Goal: Task Accomplishment & Management: Use online tool/utility

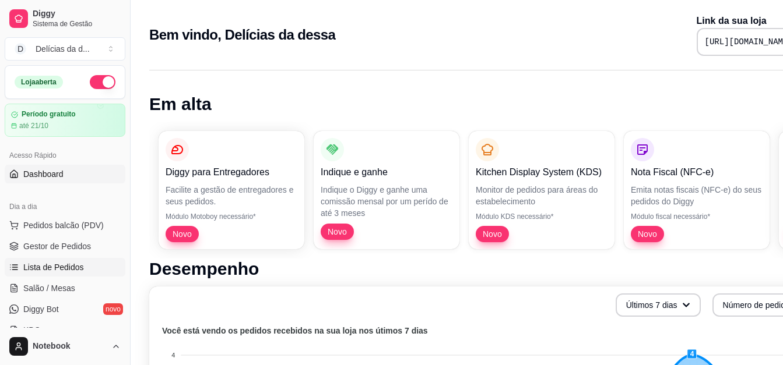
click at [72, 260] on link "Lista de Pedidos" at bounding box center [65, 267] width 121 height 19
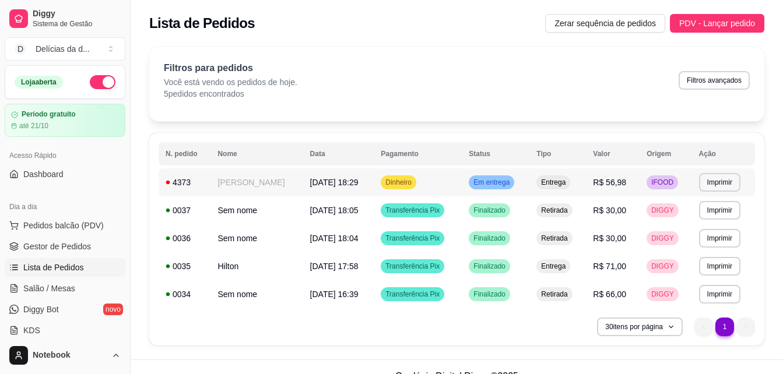
click at [328, 182] on span "[DATE] às 18:29" at bounding box center [334, 182] width 48 height 9
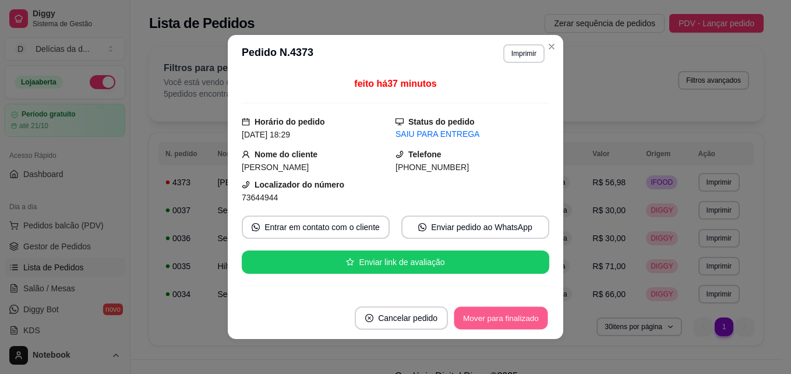
click at [512, 316] on button "Mover para finalizado" at bounding box center [501, 318] width 94 height 23
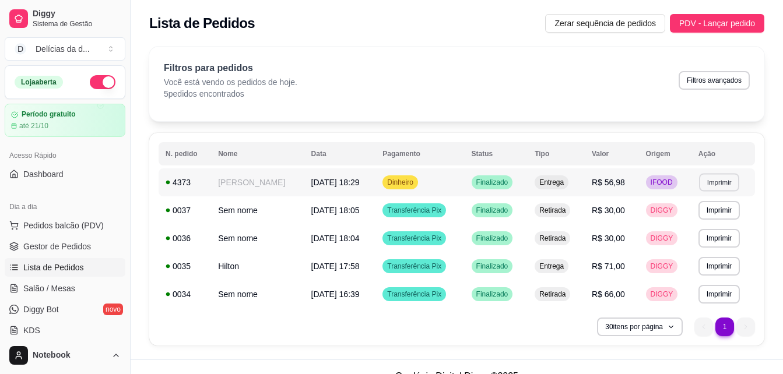
click at [717, 181] on button "Imprimir" at bounding box center [719, 182] width 40 height 18
click at [700, 227] on button "IMPRESSORA" at bounding box center [698, 223] width 82 height 18
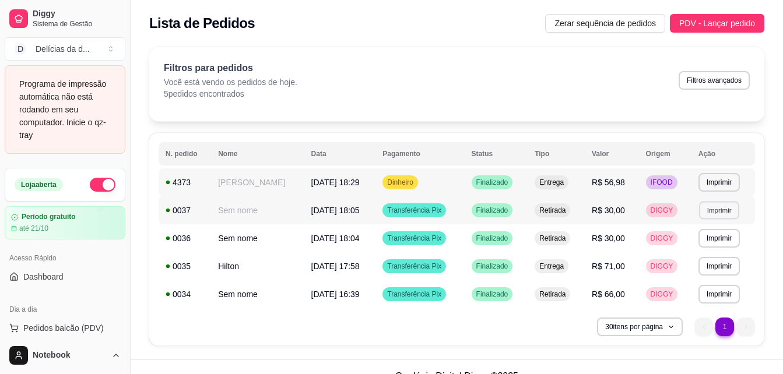
click at [716, 212] on button "Imprimir" at bounding box center [719, 210] width 40 height 18
click at [690, 252] on button "IMPRESSORA" at bounding box center [698, 251] width 82 height 18
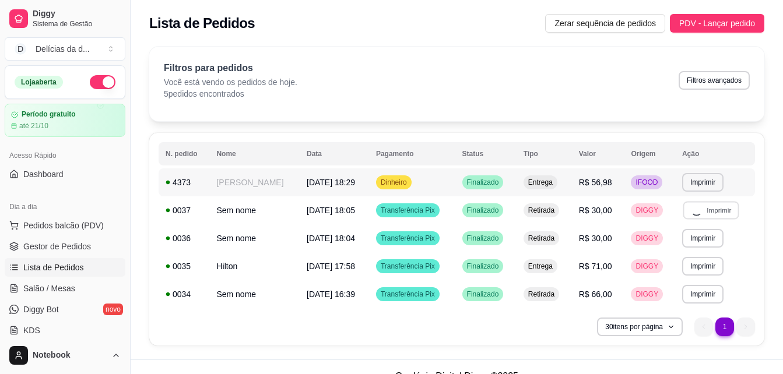
click at [544, 326] on div "30 itens por página 1 1" at bounding box center [456, 327] width 596 height 19
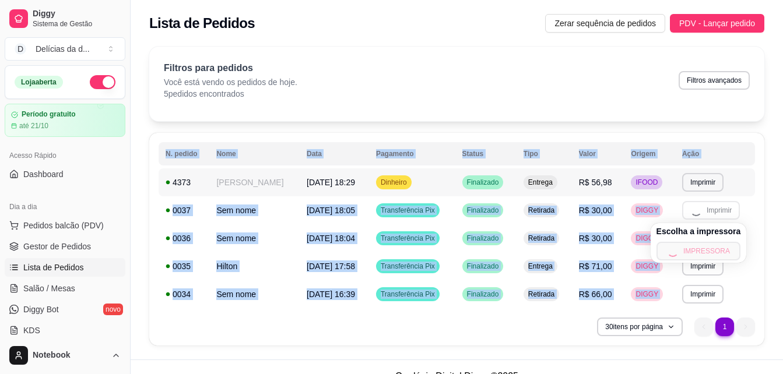
click at [544, 326] on div "30 itens por página 1 1" at bounding box center [456, 327] width 596 height 19
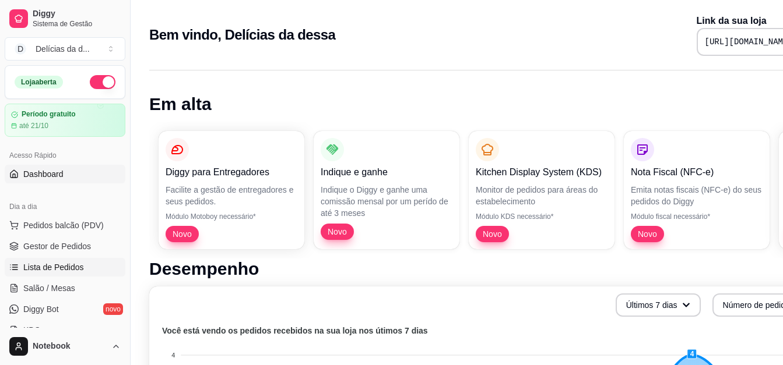
click at [58, 266] on span "Lista de Pedidos" at bounding box center [53, 268] width 61 height 12
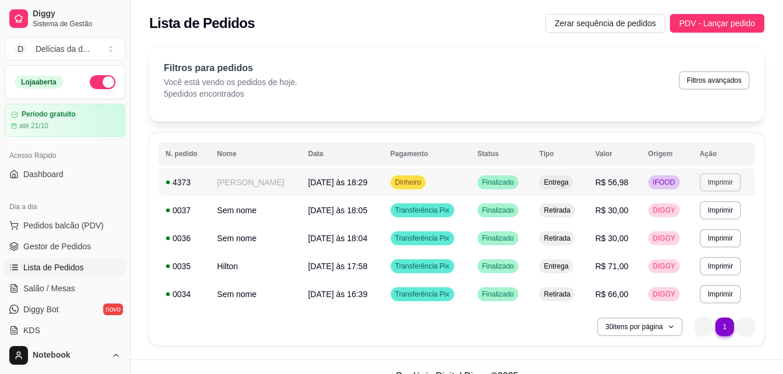
click at [717, 180] on button "Imprimir" at bounding box center [719, 182] width 41 height 19
click at [693, 222] on button "IMPRESSORA" at bounding box center [698, 223] width 84 height 19
click at [716, 184] on button "Imprimir" at bounding box center [720, 182] width 40 height 18
click at [693, 227] on button "IMPRESSORA" at bounding box center [698, 223] width 82 height 18
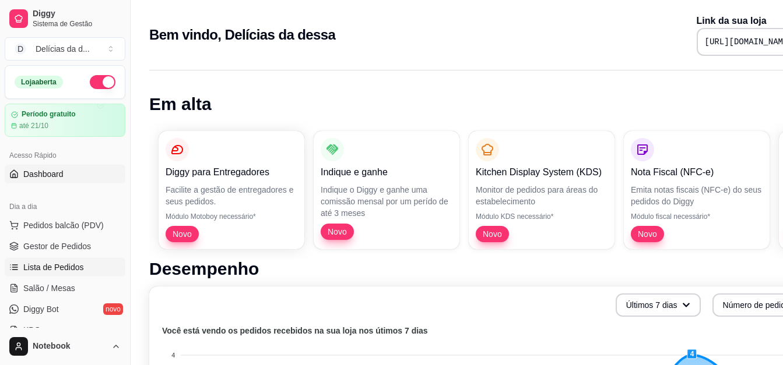
click at [73, 262] on span "Lista de Pedidos" at bounding box center [53, 268] width 61 height 12
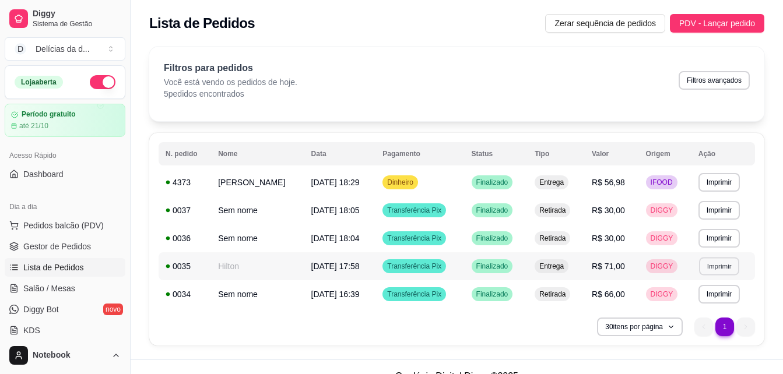
click at [718, 267] on button "Imprimir" at bounding box center [719, 266] width 40 height 18
click at [698, 306] on button "IMPRESSORA" at bounding box center [698, 307] width 82 height 18
click at [714, 180] on button "Imprimir" at bounding box center [719, 182] width 40 height 18
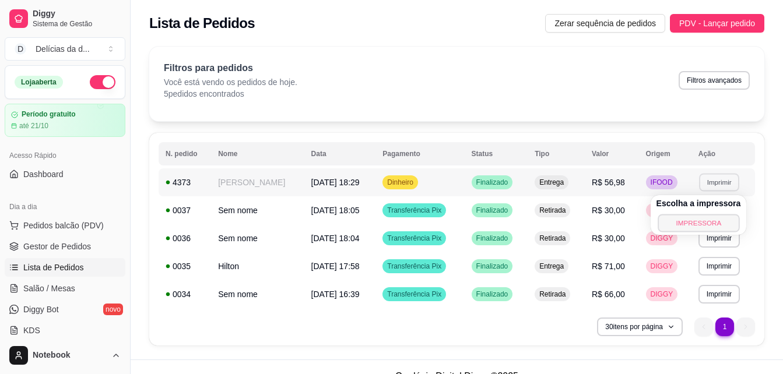
click at [696, 221] on button "IMPRESSORA" at bounding box center [698, 223] width 82 height 18
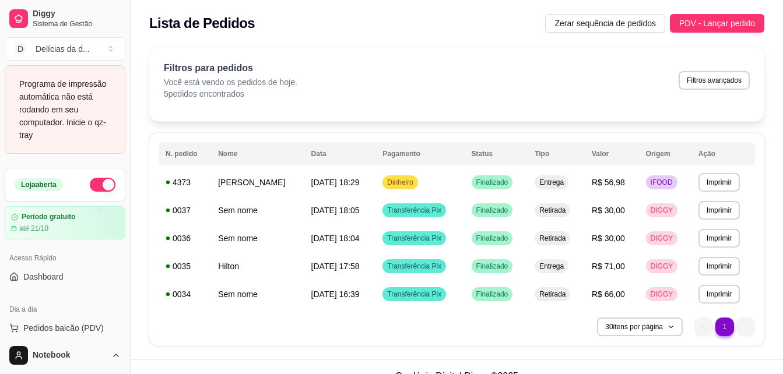
click at [82, 113] on div "Programa de impressão automática não está rodando em seu computador. Inicie o q…" at bounding box center [64, 109] width 91 height 64
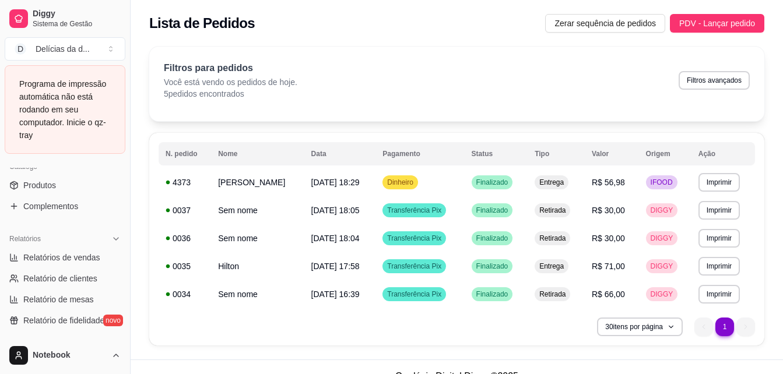
scroll to position [567, 0]
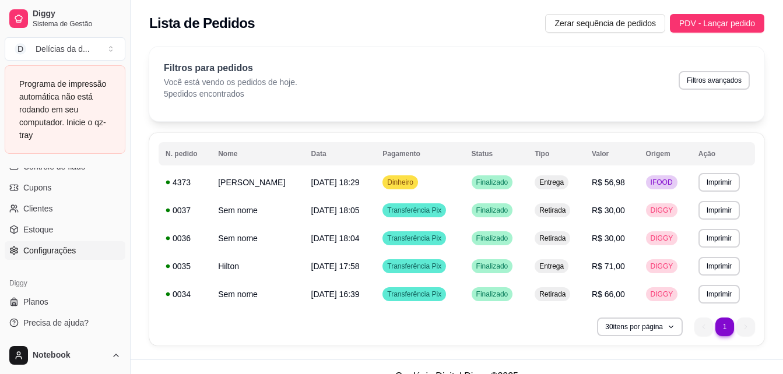
click at [73, 246] on span "Configurações" at bounding box center [49, 251] width 52 height 12
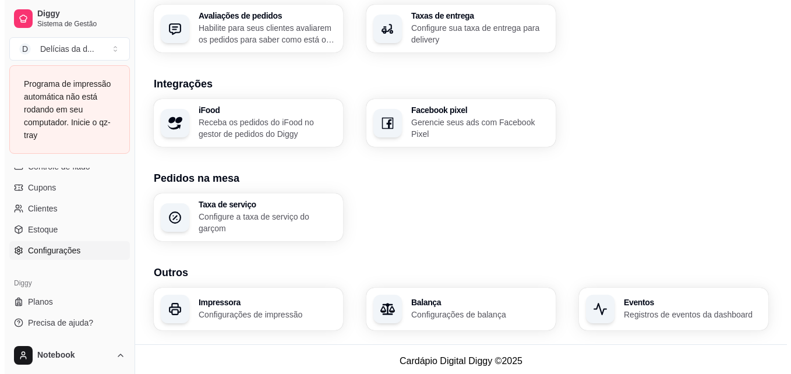
scroll to position [447, 0]
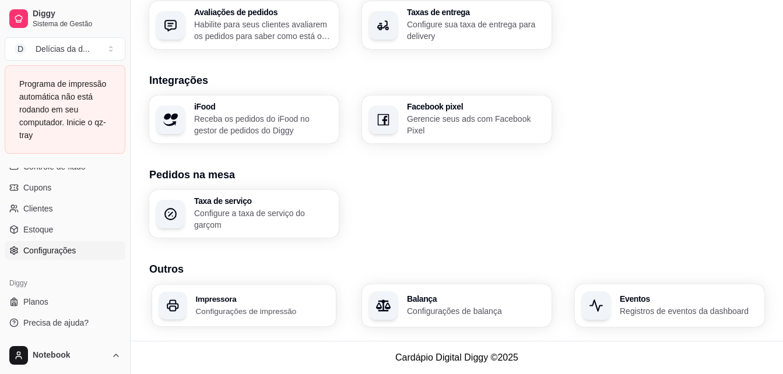
click at [238, 310] on p "Configurações de impressão" at bounding box center [262, 310] width 133 height 11
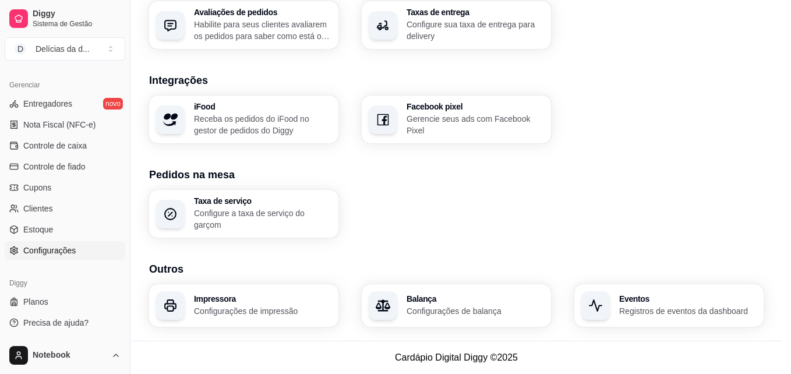
scroll to position [464, 0]
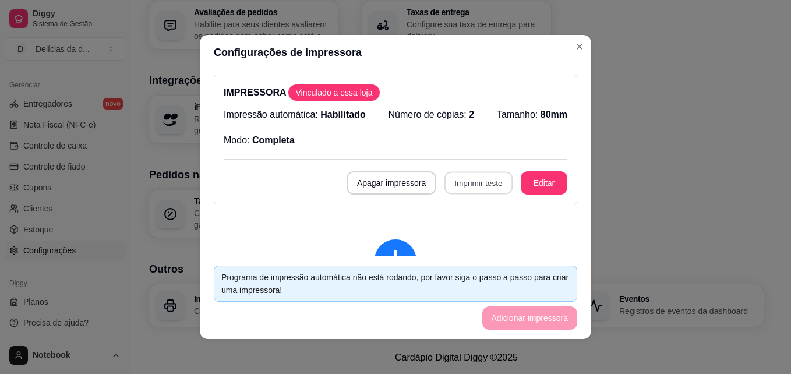
click at [462, 184] on button "Imprimir teste" at bounding box center [479, 183] width 68 height 23
click at [461, 185] on button "Imprimir teste" at bounding box center [479, 183] width 68 height 23
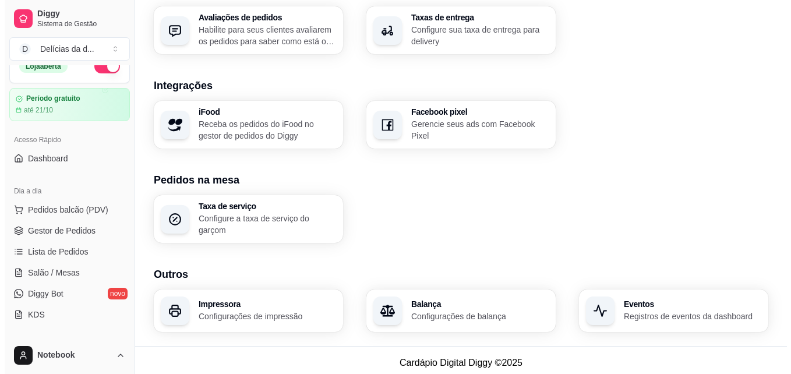
scroll to position [0, 0]
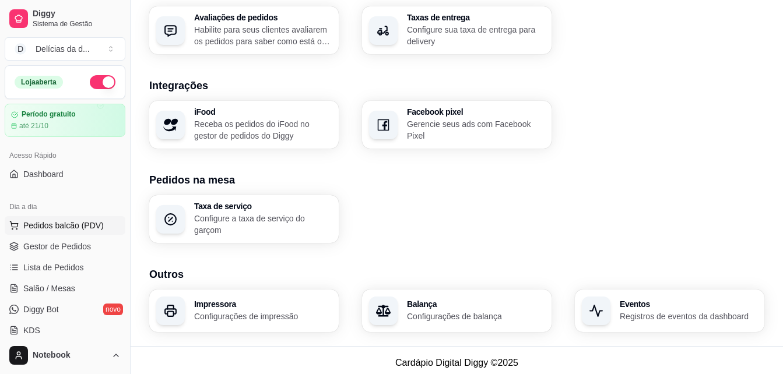
click at [77, 224] on span "Pedidos balcão (PDV)" at bounding box center [63, 226] width 80 height 12
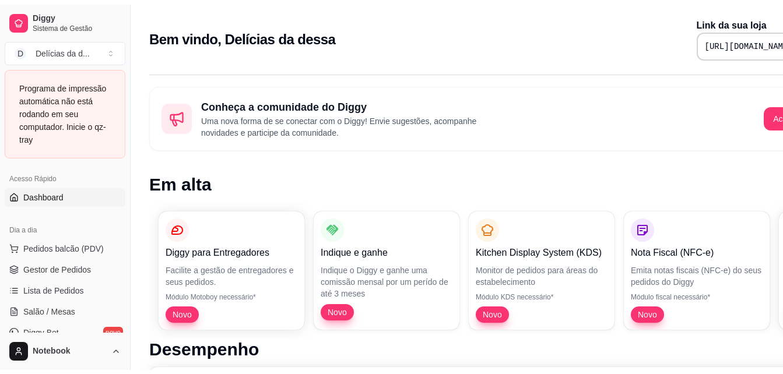
scroll to position [93, 0]
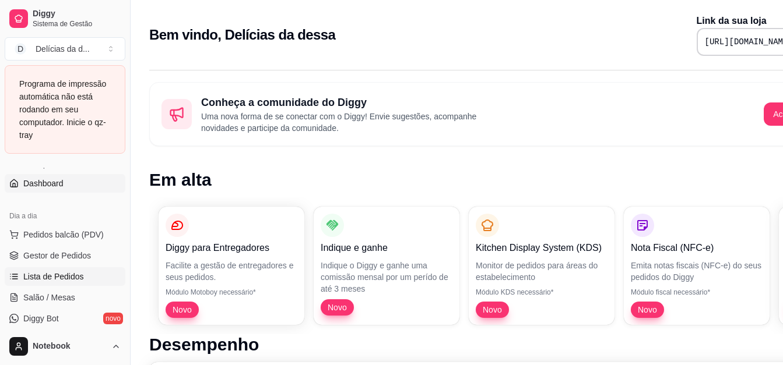
click at [55, 273] on span "Lista de Pedidos" at bounding box center [53, 277] width 61 height 12
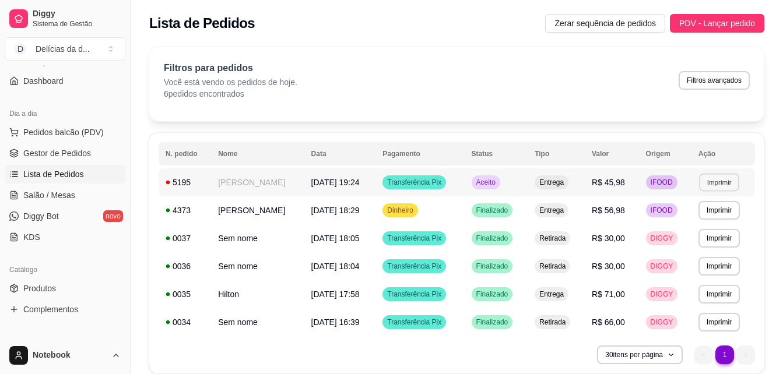
click at [729, 184] on button "Imprimir" at bounding box center [719, 182] width 40 height 18
click at [708, 224] on button "IMPRESSORA" at bounding box center [698, 223] width 82 height 18
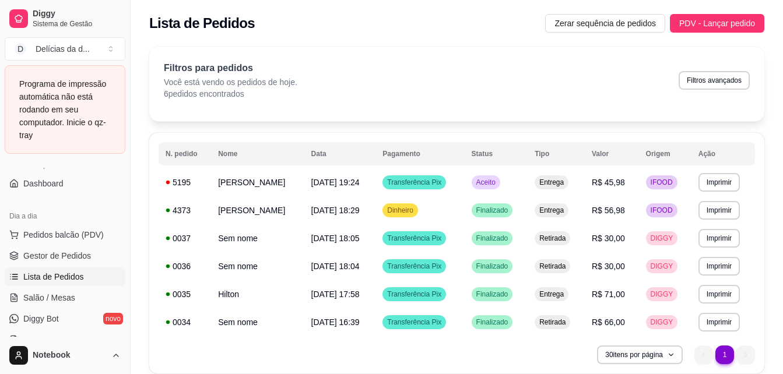
click at [73, 111] on div "Programa de impressão automática não está rodando em seu computador. Inicie o q…" at bounding box center [64, 109] width 91 height 64
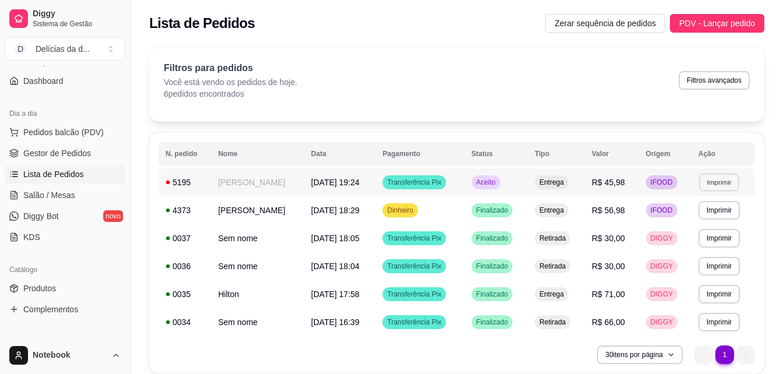
click at [709, 186] on button "Imprimir" at bounding box center [719, 182] width 40 height 18
click at [695, 216] on button "IMPRESSORA" at bounding box center [698, 223] width 82 height 18
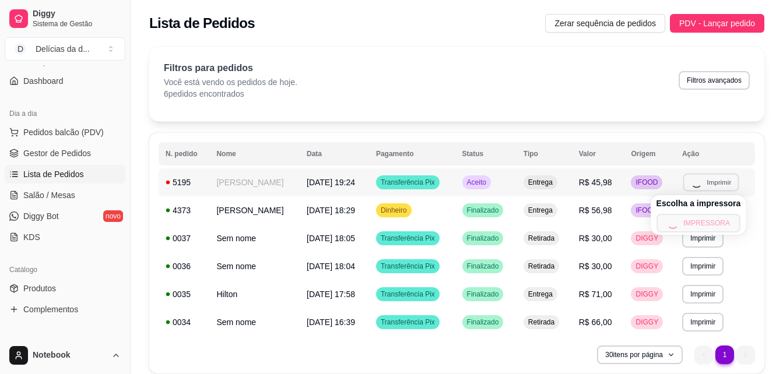
click at [311, 184] on span "[DATE] 19:24" at bounding box center [330, 182] width 48 height 9
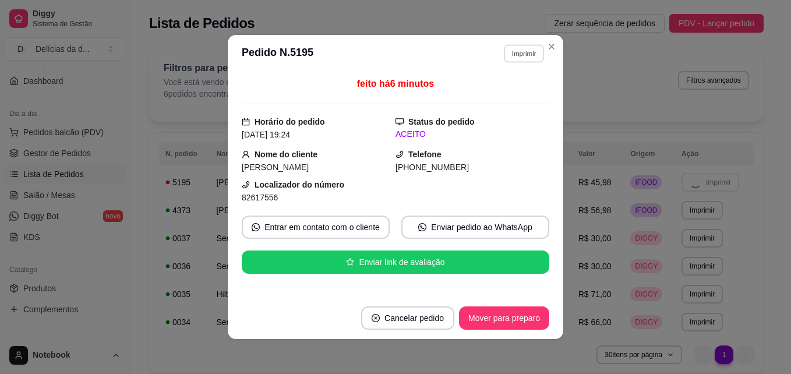
click at [510, 58] on button "Imprimir" at bounding box center [524, 53] width 40 height 18
click at [509, 91] on button "IMPRESSORA" at bounding box center [499, 94] width 82 height 18
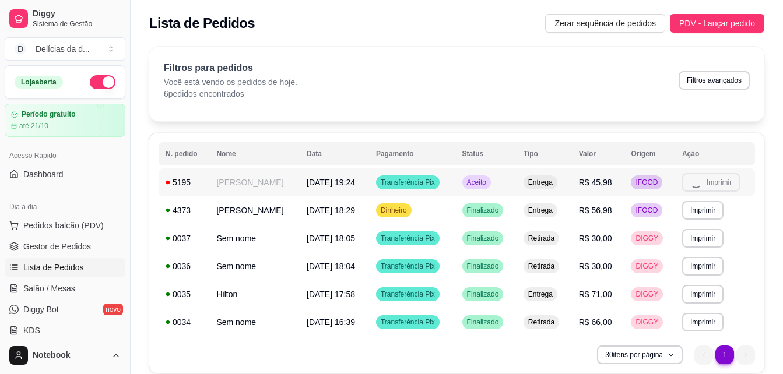
click at [728, 182] on td "**********" at bounding box center [715, 182] width 80 height 28
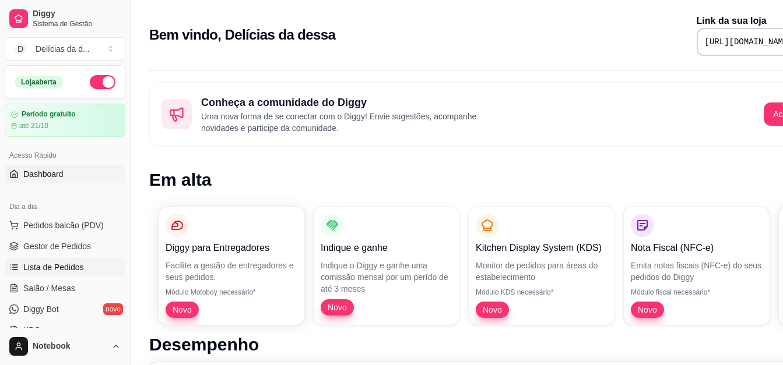
click at [65, 267] on span "Lista de Pedidos" at bounding box center [53, 268] width 61 height 12
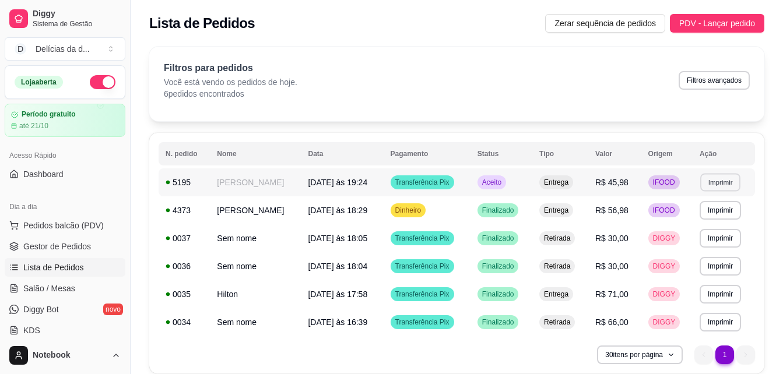
click at [729, 182] on button "Imprimir" at bounding box center [720, 182] width 40 height 18
click at [703, 220] on button "IMPRESSORA" at bounding box center [698, 223] width 84 height 19
click at [721, 187] on button "Imprimir" at bounding box center [720, 182] width 40 height 18
click at [697, 221] on button "IMPRESSORA" at bounding box center [698, 223] width 82 height 18
click at [706, 181] on button "Imprimir" at bounding box center [720, 182] width 40 height 18
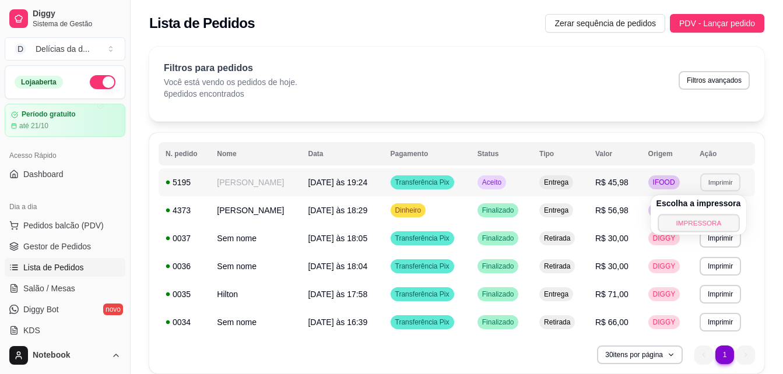
click at [687, 224] on button "IMPRESSORA" at bounding box center [698, 223] width 82 height 18
